Goal: Task Accomplishment & Management: Manage account settings

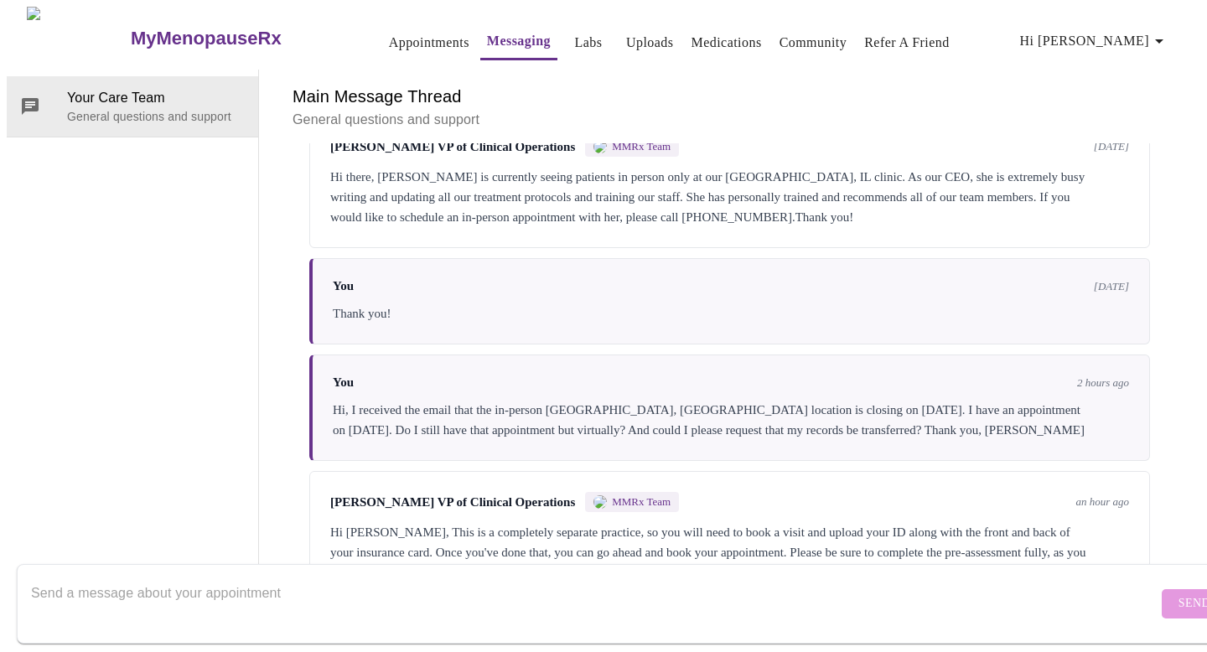
scroll to position [256, 0]
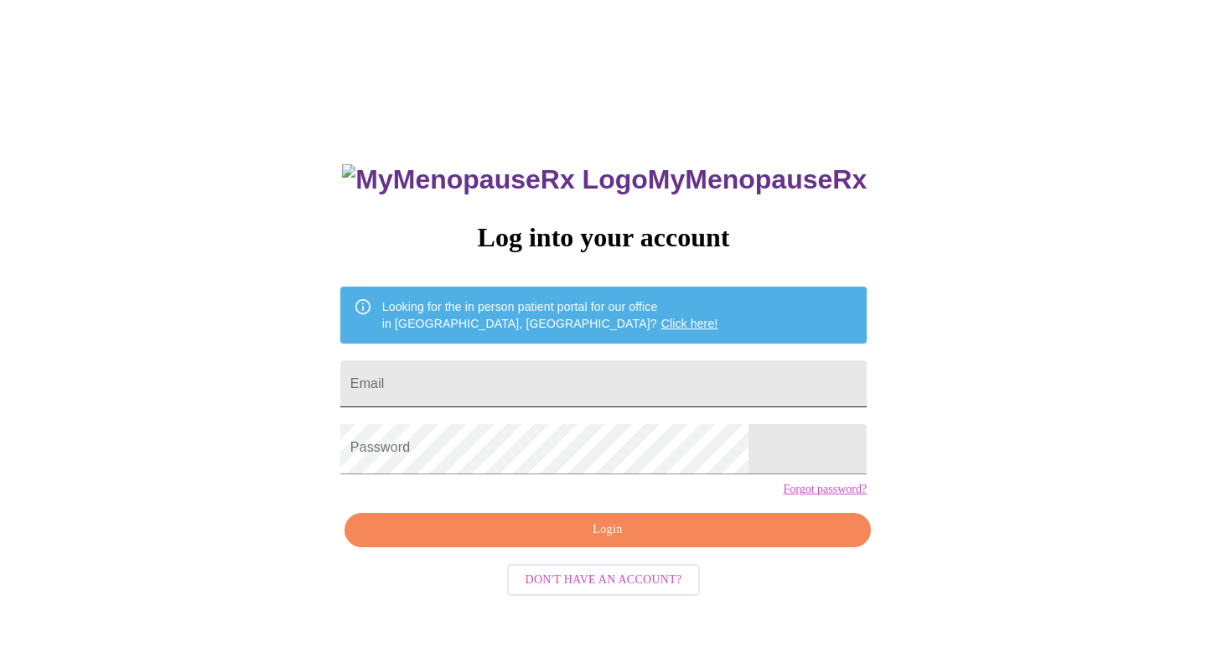
click at [601, 390] on input "Email" at bounding box center [603, 383] width 526 height 47
type input "[EMAIL_ADDRESS][DOMAIN_NAME]"
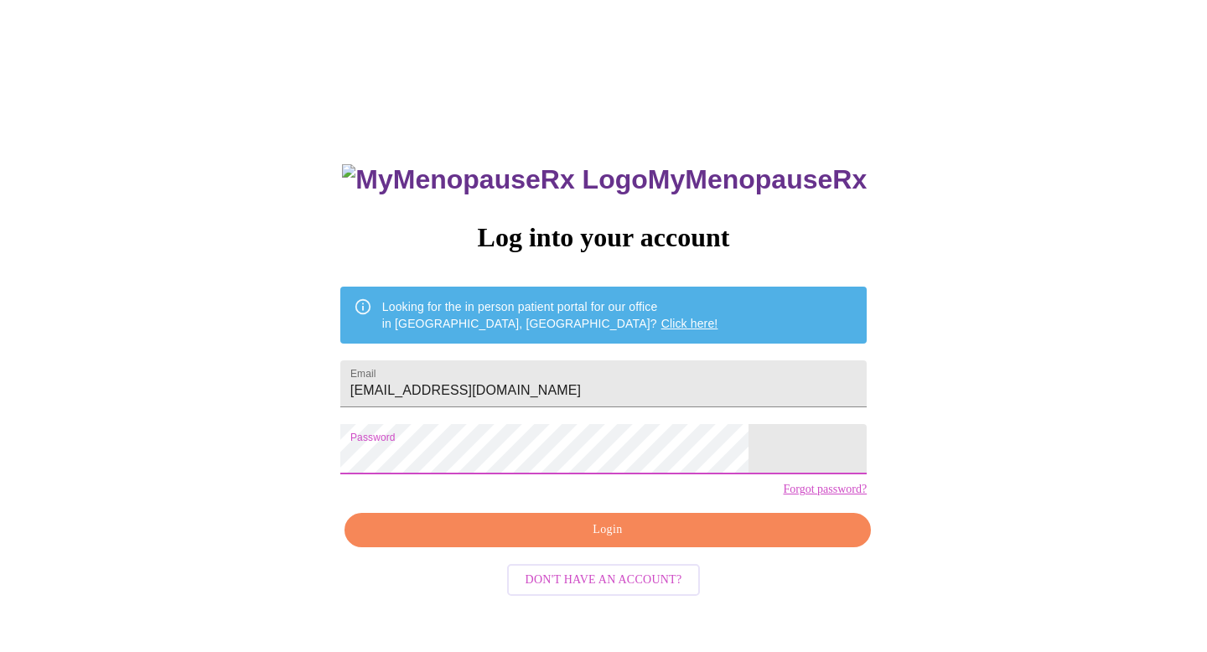
click at [599, 540] on span "Login" at bounding box center [608, 529] width 488 height 21
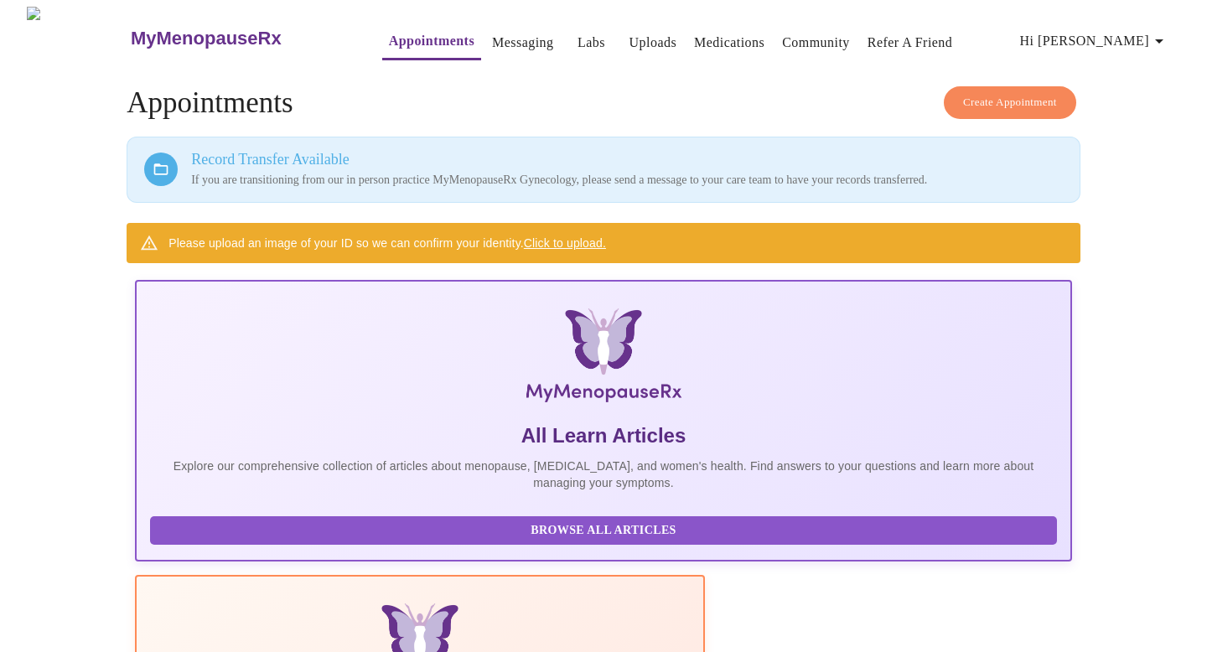
click at [606, 239] on link "Click to upload." at bounding box center [565, 242] width 82 height 13
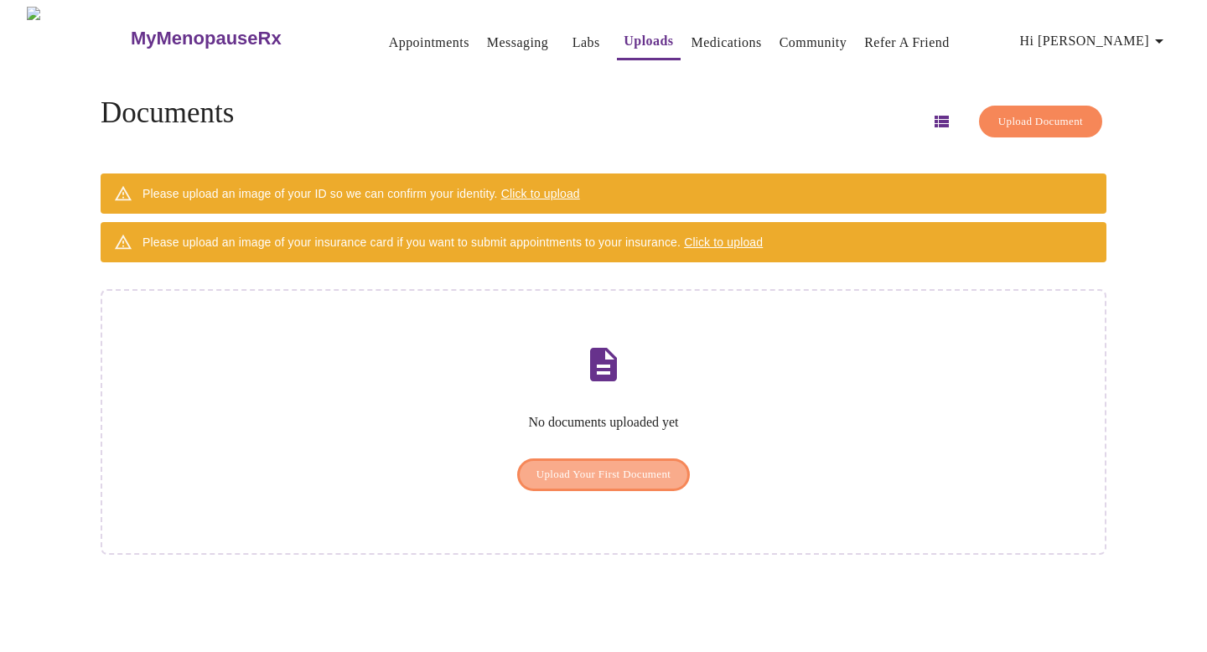
click at [582, 471] on span "Upload Your First Document" at bounding box center [603, 474] width 135 height 19
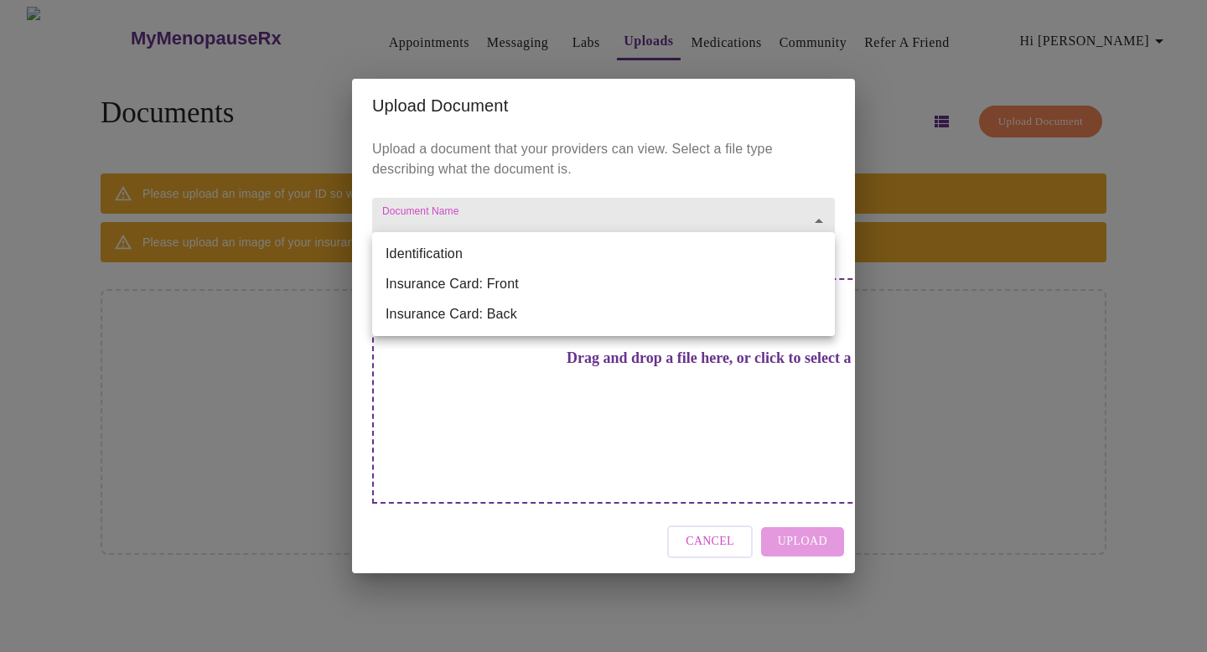
click at [572, 252] on body "MyMenopauseRx Appointments Messaging Labs Uploads Medications Community Refer a…" at bounding box center [603, 333] width 1193 height 652
click at [490, 256] on li "Identification" at bounding box center [603, 254] width 463 height 30
type input "Identification"
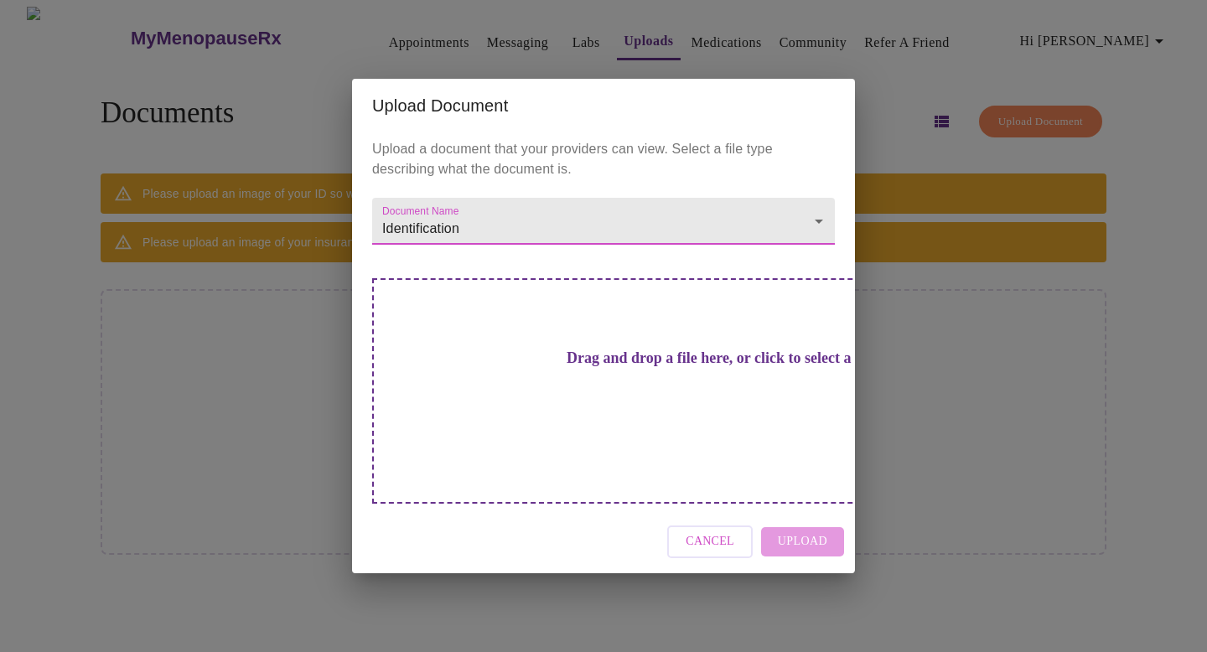
click at [641, 367] on h3 "Drag and drop a file here, or click to select a file" at bounding box center [720, 358] width 463 height 18
